Goal: Use online tool/utility: Utilize a website feature to perform a specific function

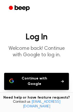
click at [35, 82] on button "Continue with Google" at bounding box center [36, 81] width 65 height 17
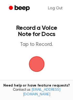
click at [39, 61] on span "button" at bounding box center [37, 64] width 26 height 26
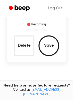
scroll to position [50, 0]
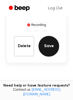
click at [53, 44] on button "Save" at bounding box center [49, 46] width 21 height 21
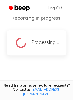
scroll to position [47, 0]
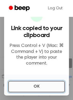
click at [31, 81] on button "OK" at bounding box center [36, 86] width 57 height 11
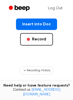
scroll to position [113, 0]
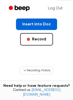
click at [33, 25] on button "Insert into Doc" at bounding box center [36, 23] width 41 height 11
click at [31, 26] on button "Insert into Doc" at bounding box center [36, 23] width 41 height 11
